Goal: Task Accomplishment & Management: Manage account settings

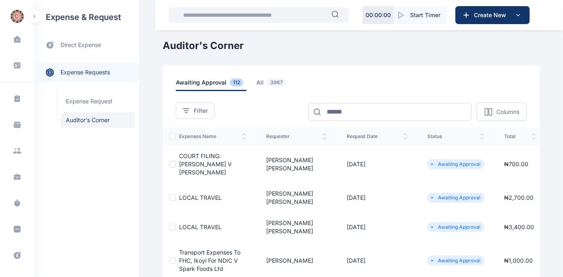
click at [203, 164] on span "COURT FILING: [PERSON_NAME] V [PERSON_NAME]" at bounding box center [205, 164] width 53 height 23
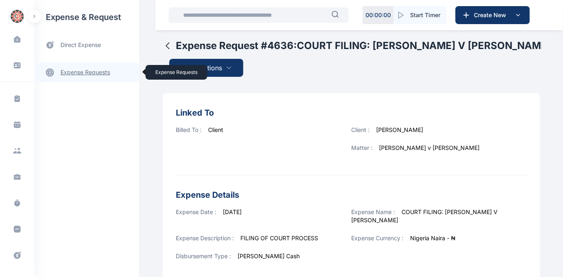
click at [92, 71] on link "expense requests expense requests" at bounding box center [86, 73] width 105 height 20
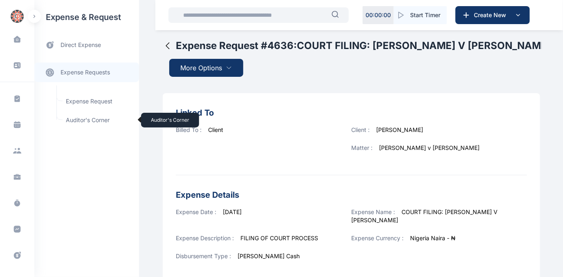
click at [92, 121] on span "Auditor's Corner Auditor's Corner" at bounding box center [98, 120] width 74 height 16
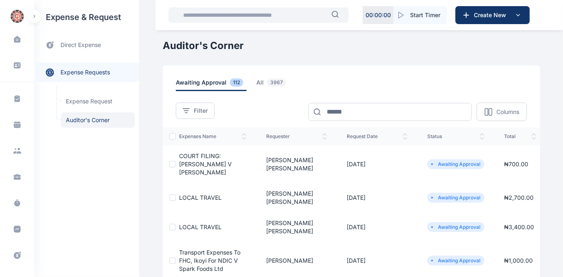
click at [207, 165] on span "COURT FILING: [PERSON_NAME] V [PERSON_NAME]" at bounding box center [205, 164] width 53 height 23
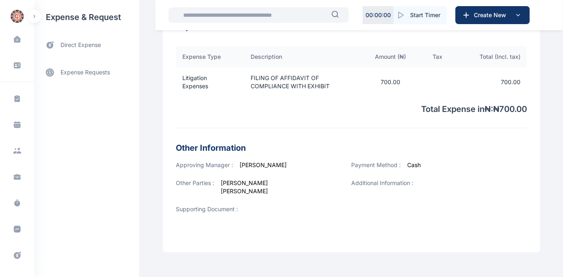
scroll to position [296, 0]
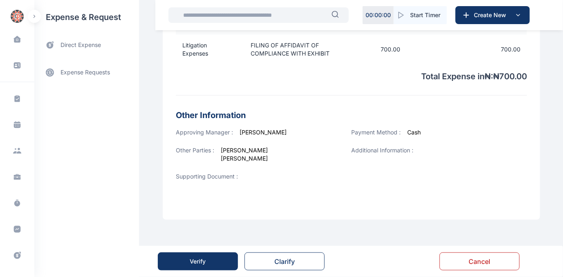
click at [206, 262] on button "Verify" at bounding box center [198, 262] width 80 height 18
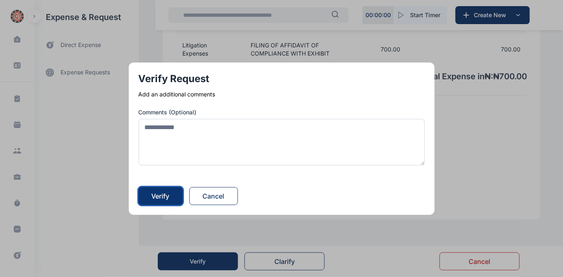
click at [161, 196] on div "Verify" at bounding box center [161, 196] width 18 height 10
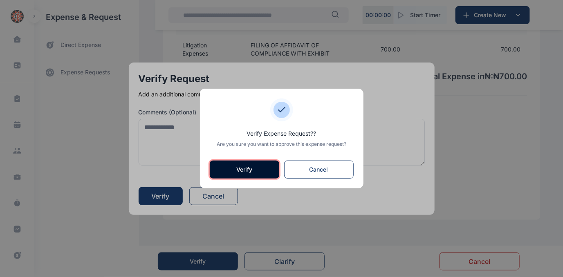
click at [226, 174] on button "Verify" at bounding box center [245, 170] width 70 height 18
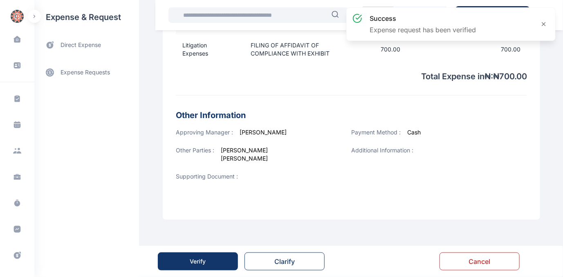
scroll to position [0, 0]
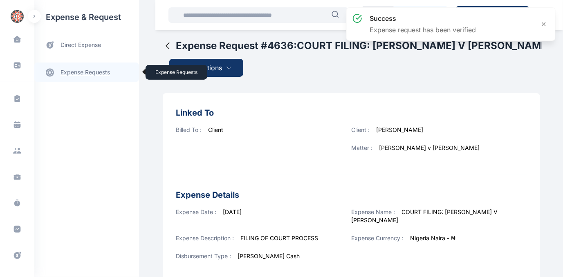
click at [97, 72] on link "expense requests expense requests" at bounding box center [86, 73] width 105 height 20
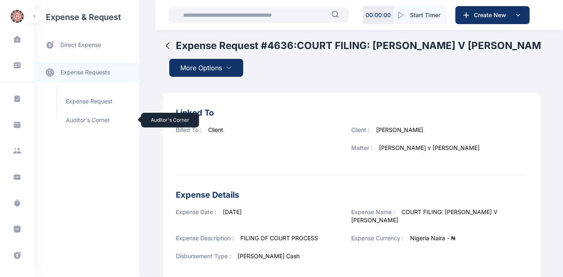
click at [76, 118] on span "Auditor's Corner Auditor's Corner" at bounding box center [98, 120] width 74 height 16
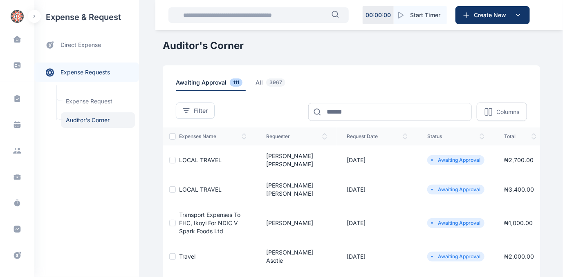
click at [184, 157] on span "LOCAL TRAVEL" at bounding box center [200, 160] width 43 height 7
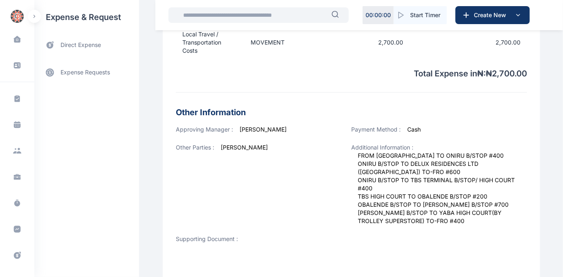
scroll to position [327, 0]
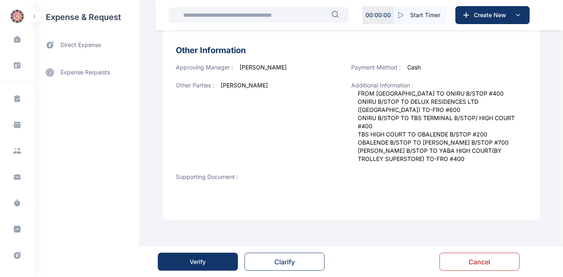
click at [199, 260] on div "Verify" at bounding box center [198, 262] width 16 height 8
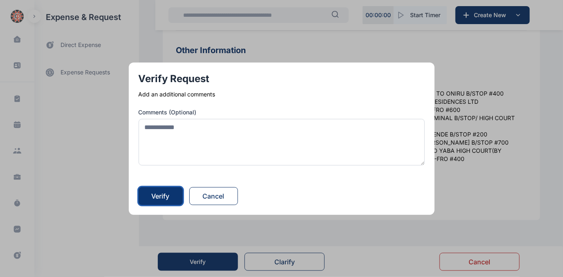
click at [158, 200] on div "Verify" at bounding box center [161, 196] width 18 height 10
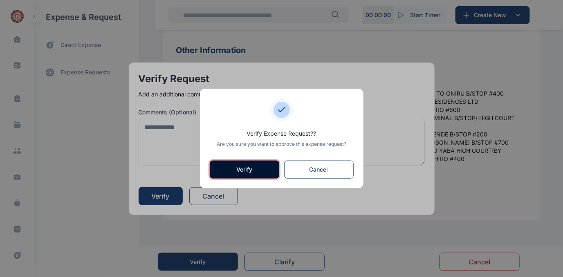
click at [226, 168] on button "Verify" at bounding box center [245, 170] width 70 height 18
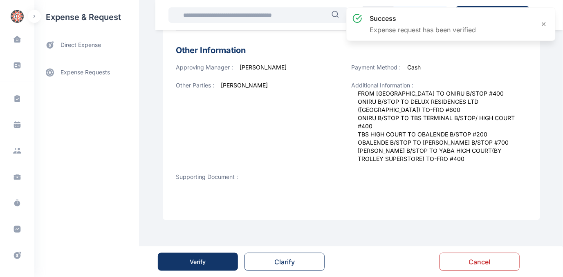
scroll to position [0, 0]
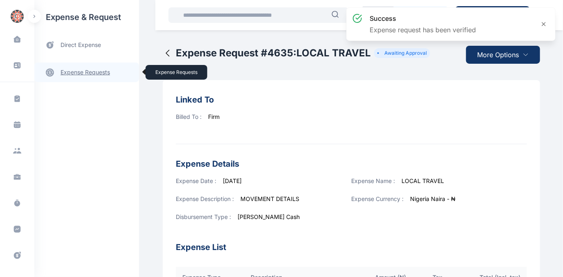
click at [67, 72] on link "expense requests expense requests" at bounding box center [86, 73] width 105 height 20
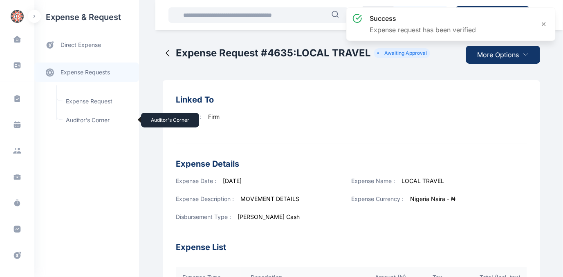
click at [68, 120] on span "Auditor's Corner Auditor's Corner" at bounding box center [98, 120] width 74 height 16
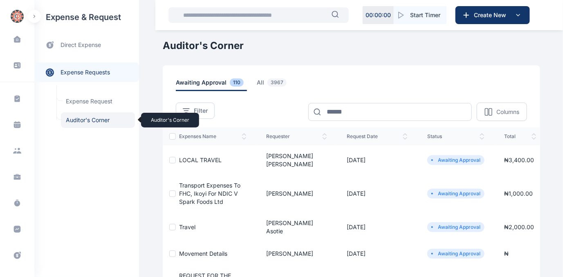
click at [84, 120] on span "Auditor's Corner Auditor's Corner" at bounding box center [98, 120] width 74 height 16
click at [91, 119] on span "Auditor's Corner Auditor's Corner" at bounding box center [98, 120] width 74 height 16
click at [88, 118] on span "Auditor's Corner Auditor's Corner" at bounding box center [98, 120] width 74 height 16
click at [76, 117] on span "Auditor's Corner Auditor's Corner" at bounding box center [98, 120] width 74 height 16
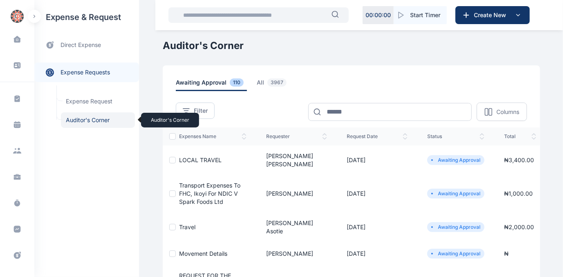
click at [88, 118] on span "Auditor's Corner Auditor's Corner" at bounding box center [98, 120] width 74 height 16
